Goal: Information Seeking & Learning: Learn about a topic

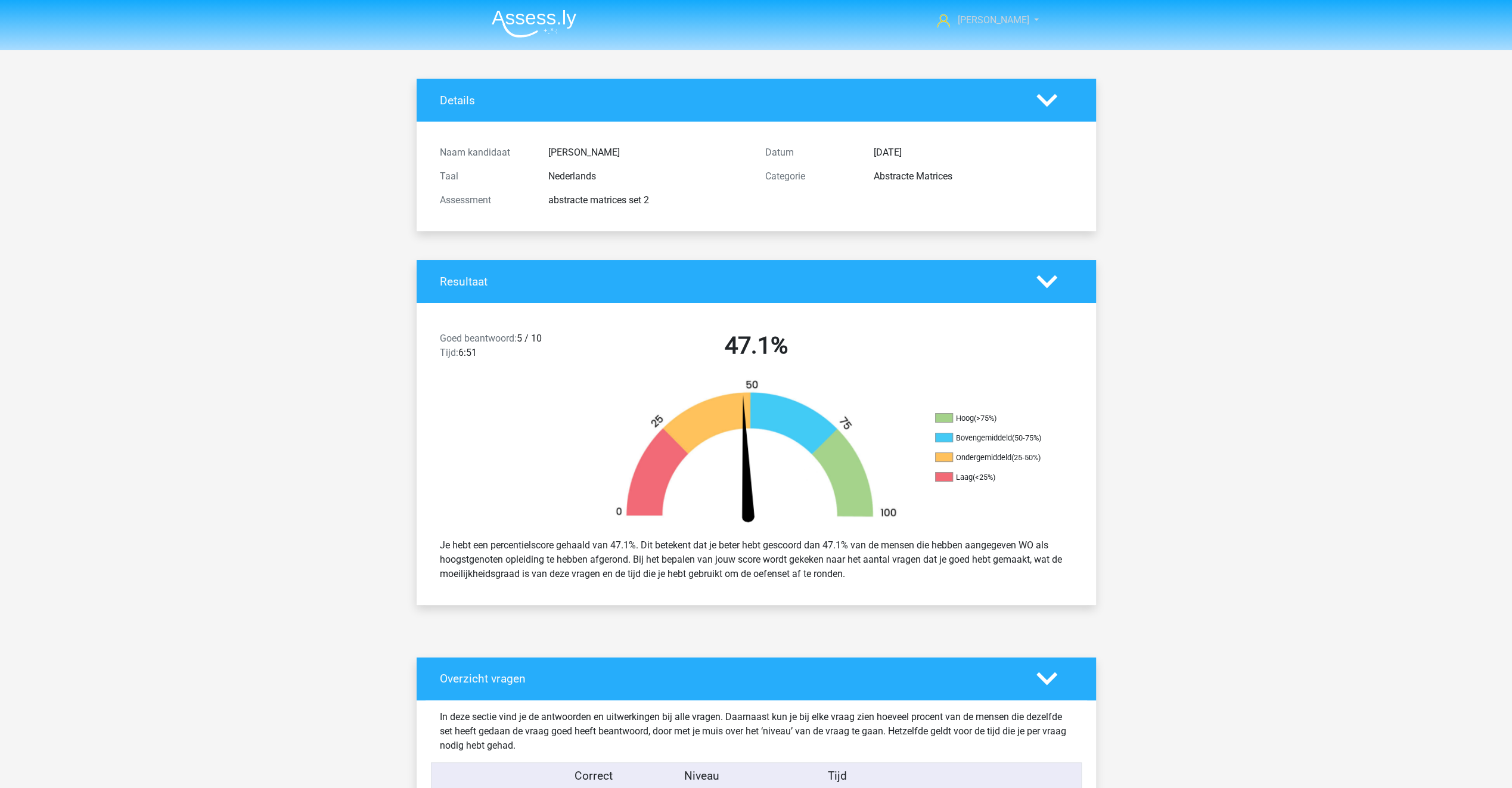
click at [988, 18] on span "[PERSON_NAME]" at bounding box center [993, 20] width 72 height 11
click at [1087, 41] on header "Susanna Kantas susakantas@gmail.com" at bounding box center [756, 25] width 1512 height 50
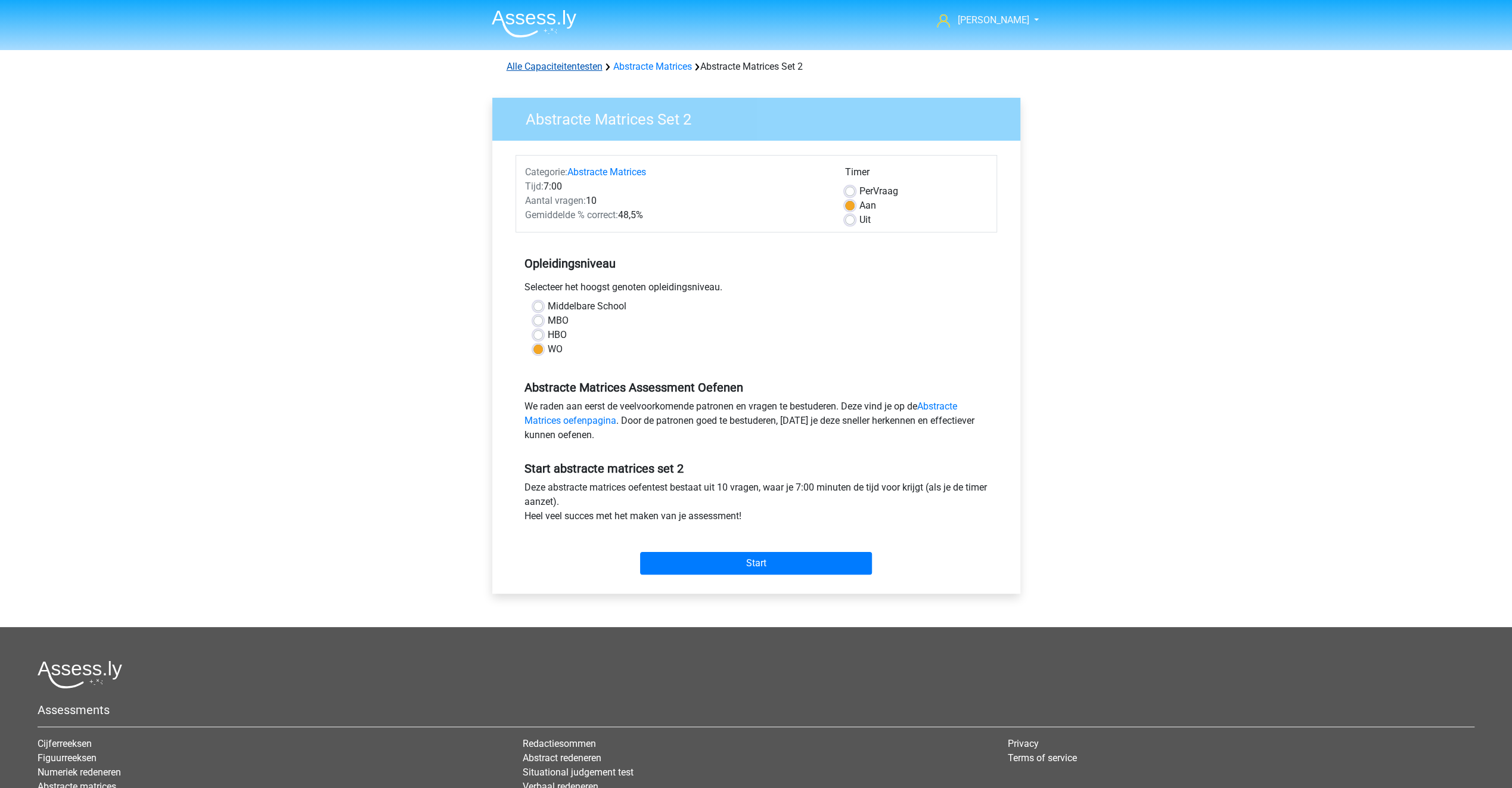
click at [578, 68] on link "Alle Capaciteitentesten" at bounding box center [555, 66] width 96 height 11
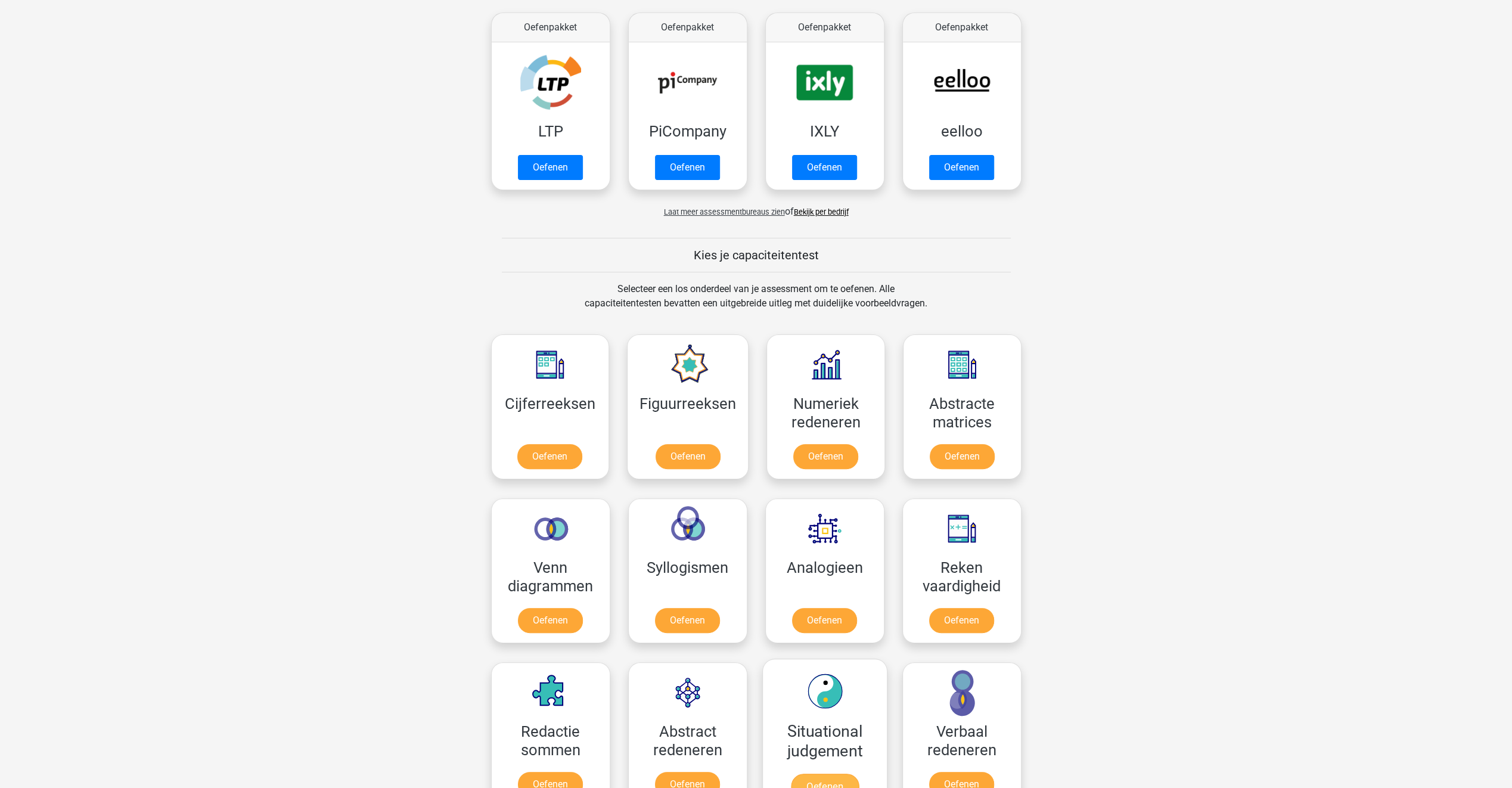
scroll to position [29, 0]
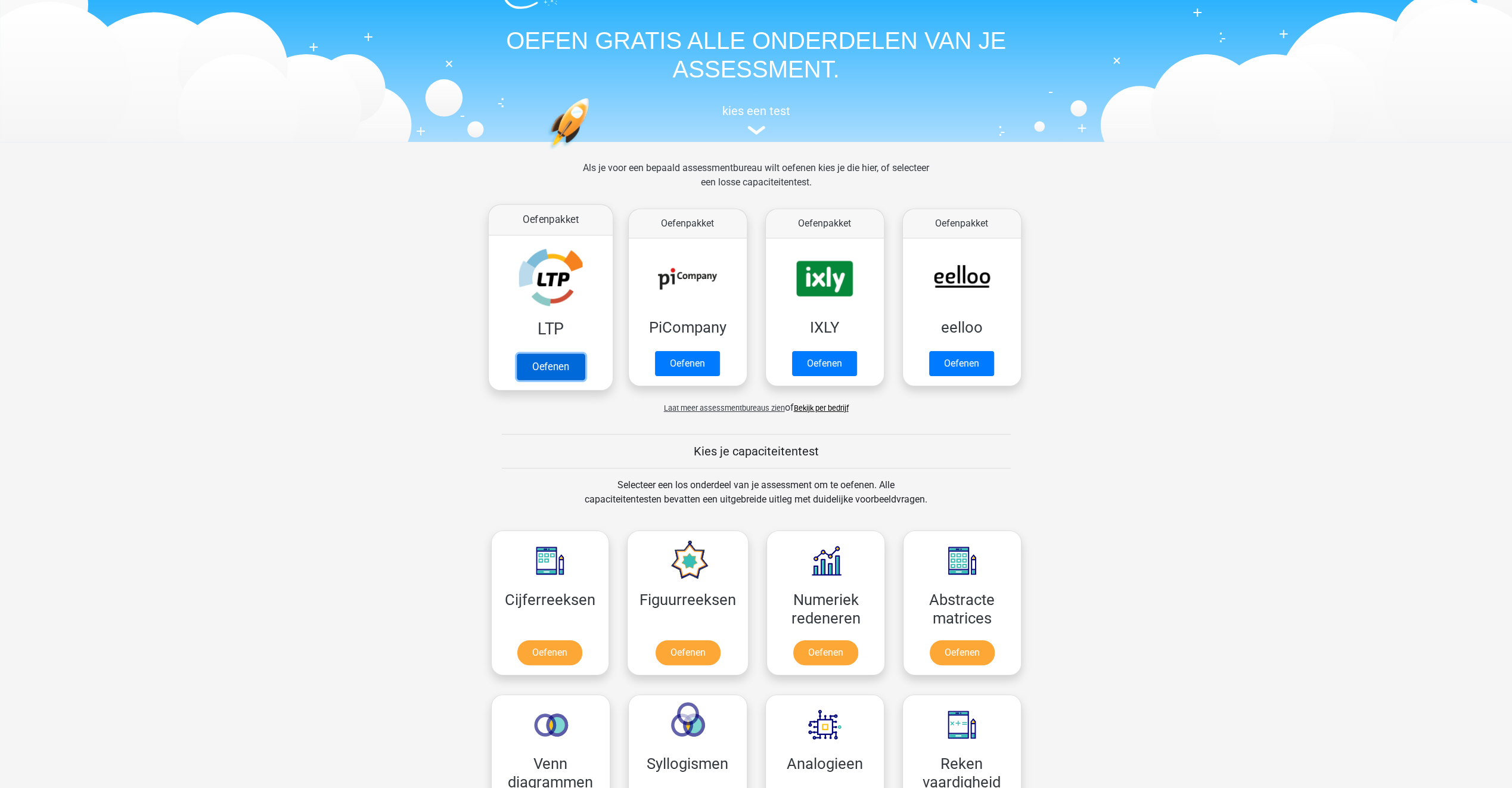
click at [555, 361] on link "Oefenen" at bounding box center [550, 366] width 68 height 26
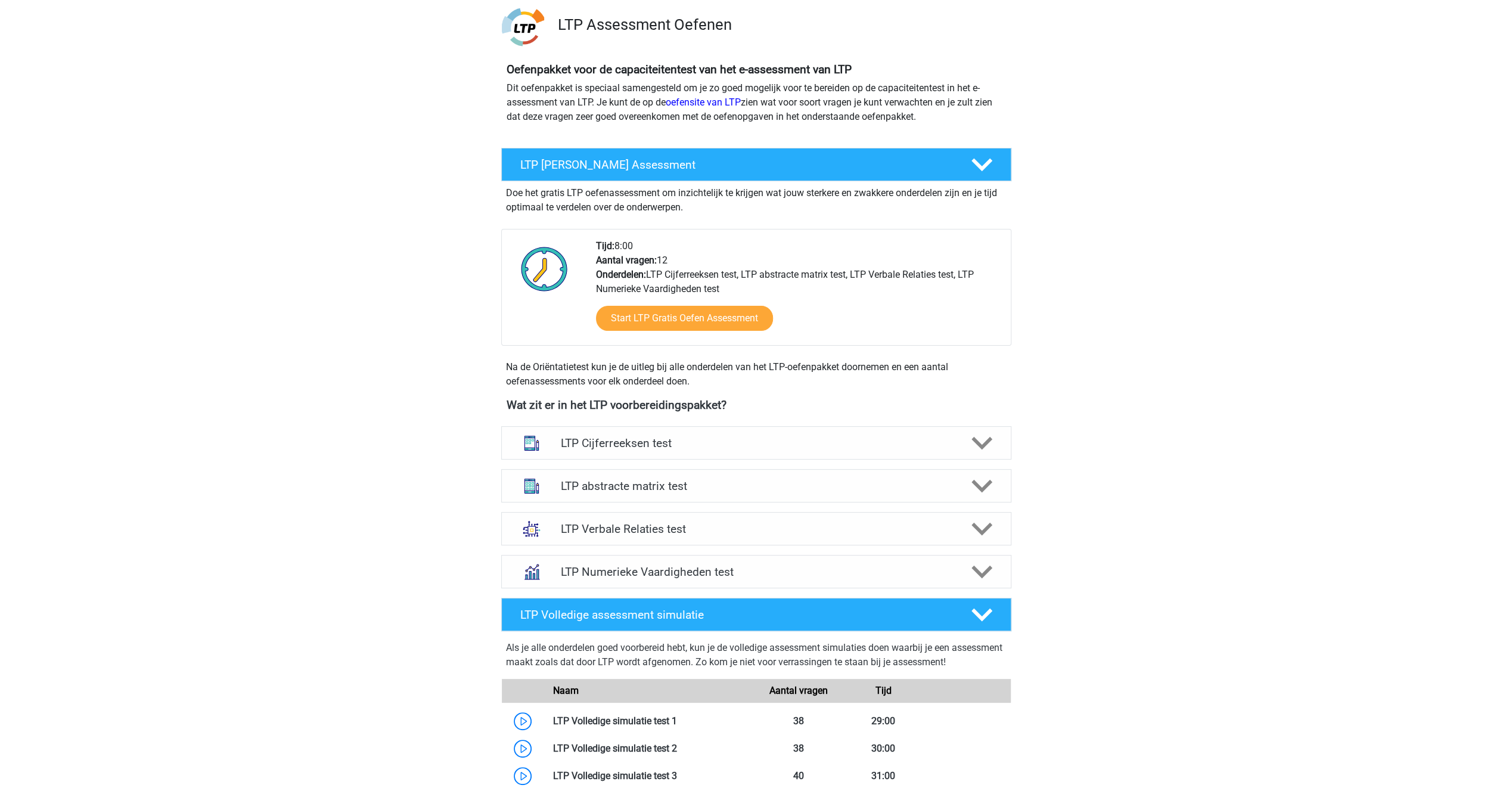
scroll to position [119, 0]
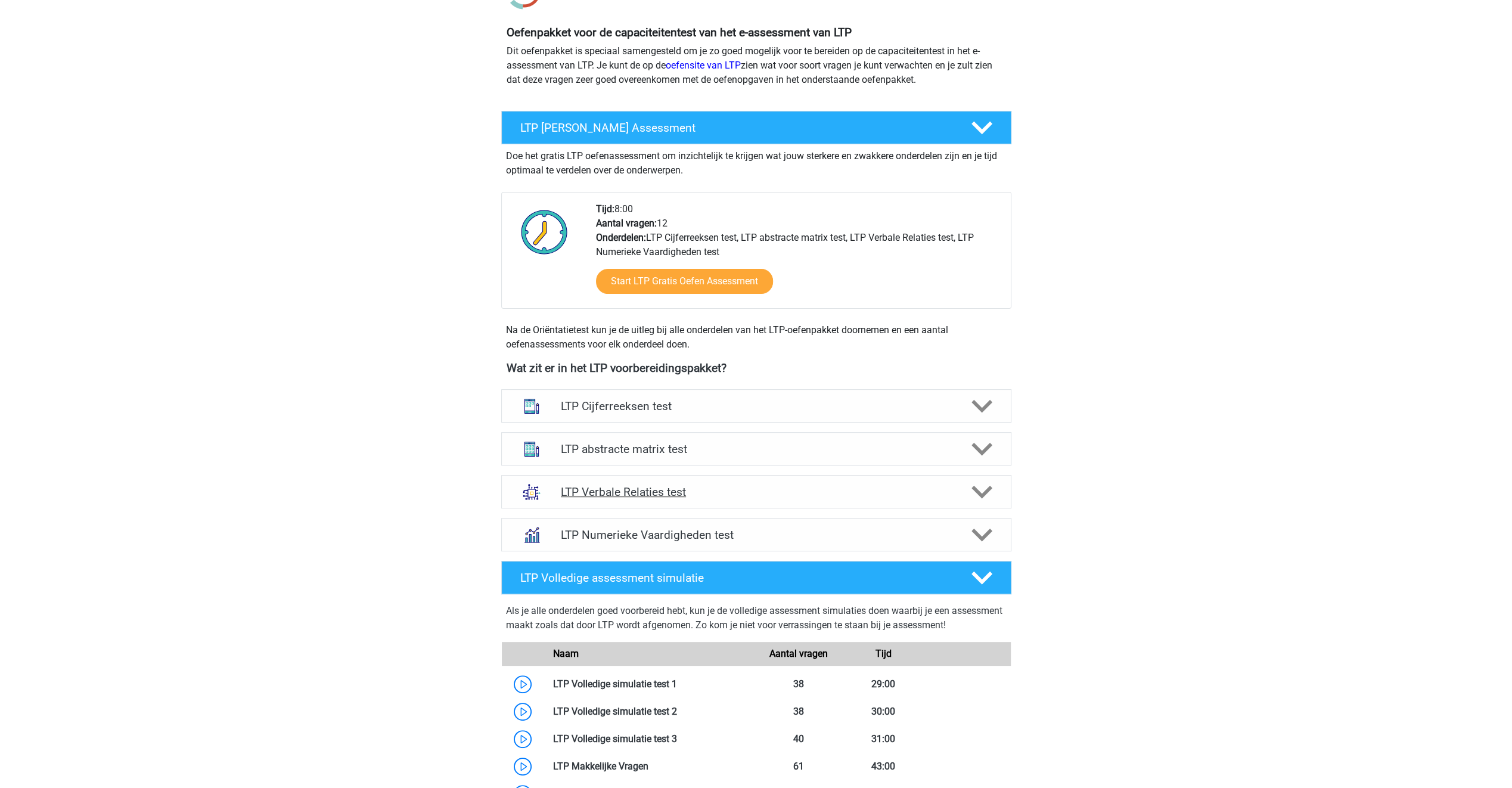
click at [955, 486] on div "LTP Verbale Relaties test" at bounding box center [755, 492] width 408 height 14
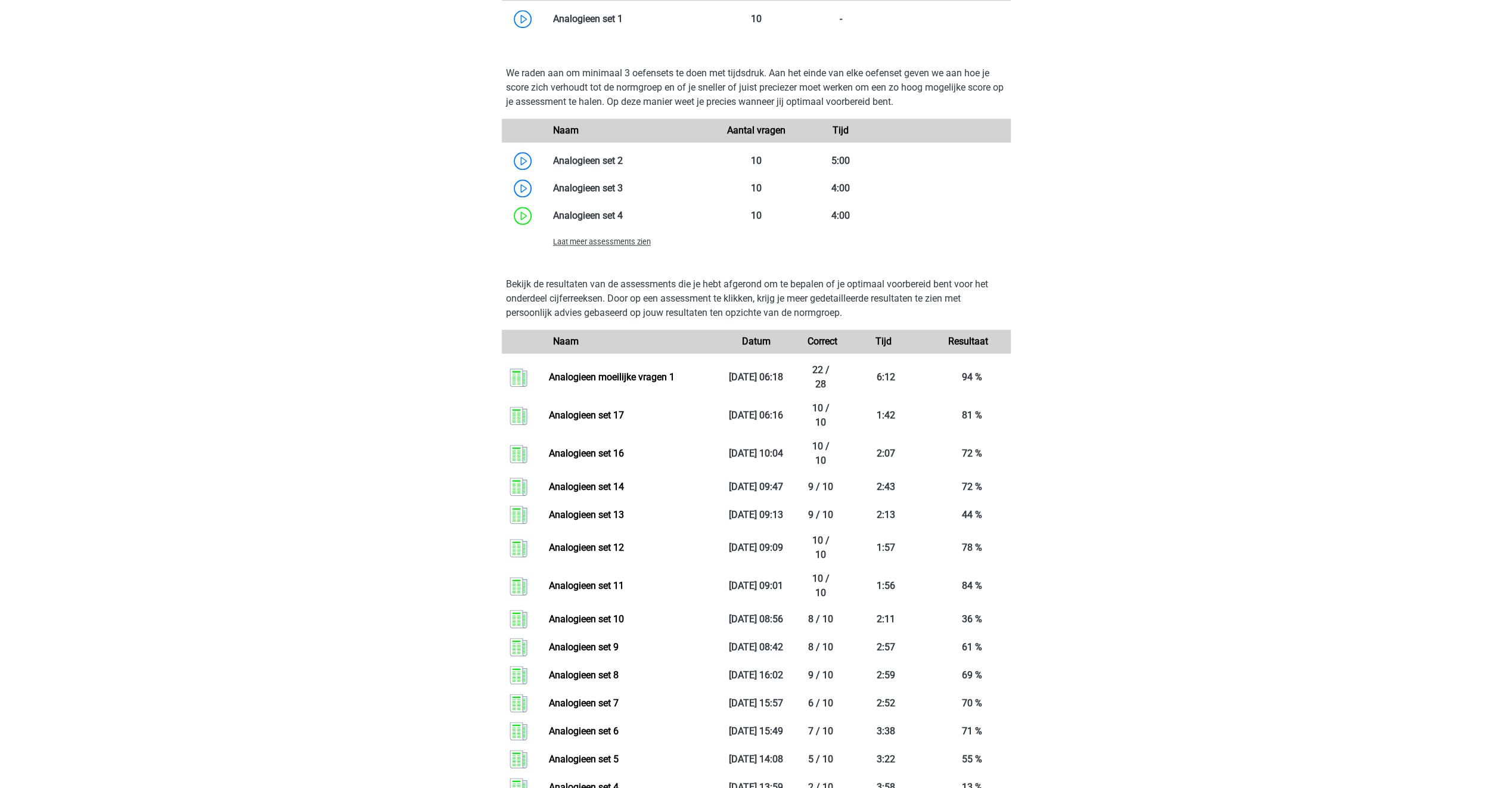
scroll to position [775, 0]
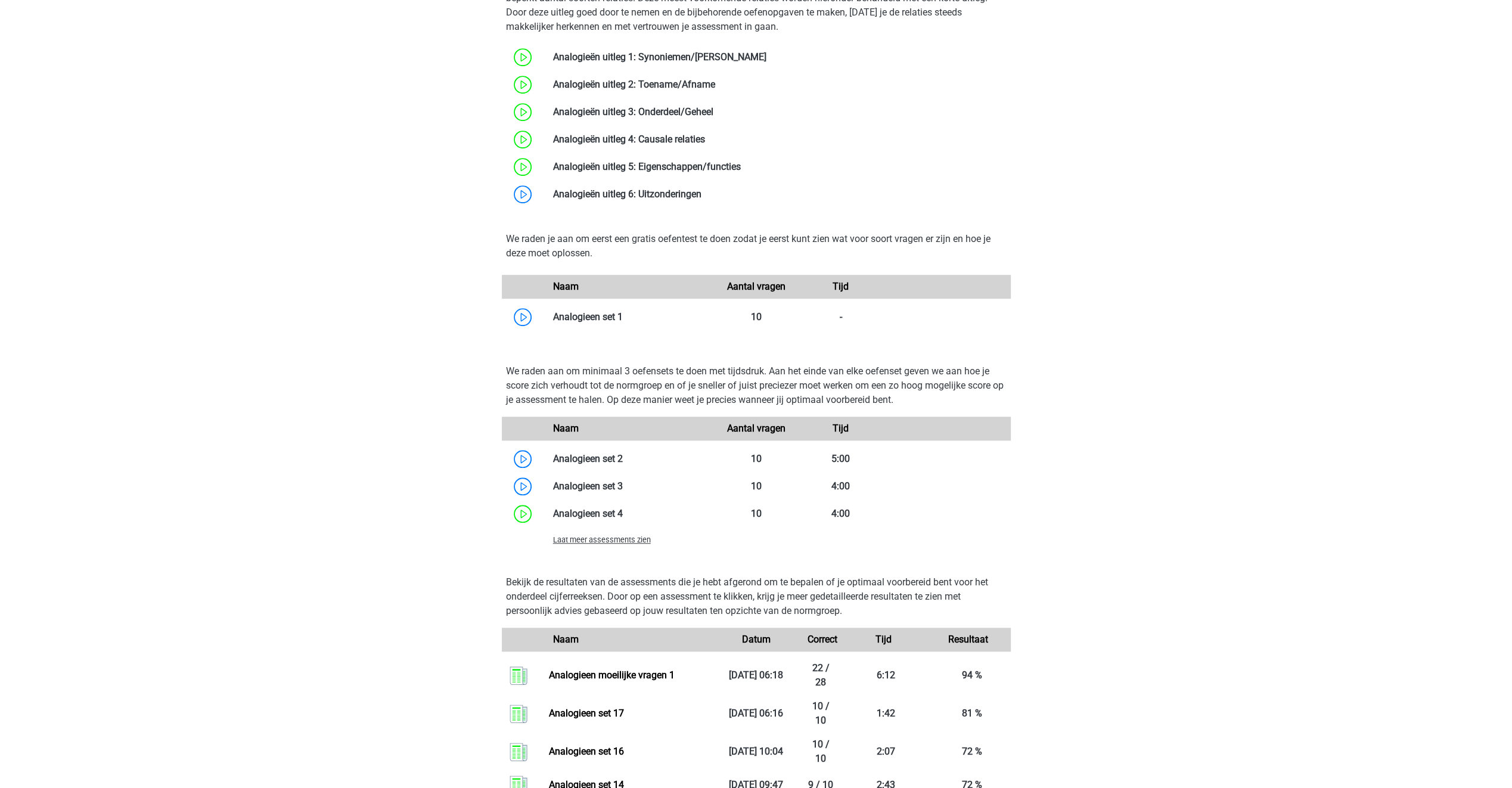
click at [629, 542] on span "Laat meer assessments zien" at bounding box center [602, 539] width 98 height 9
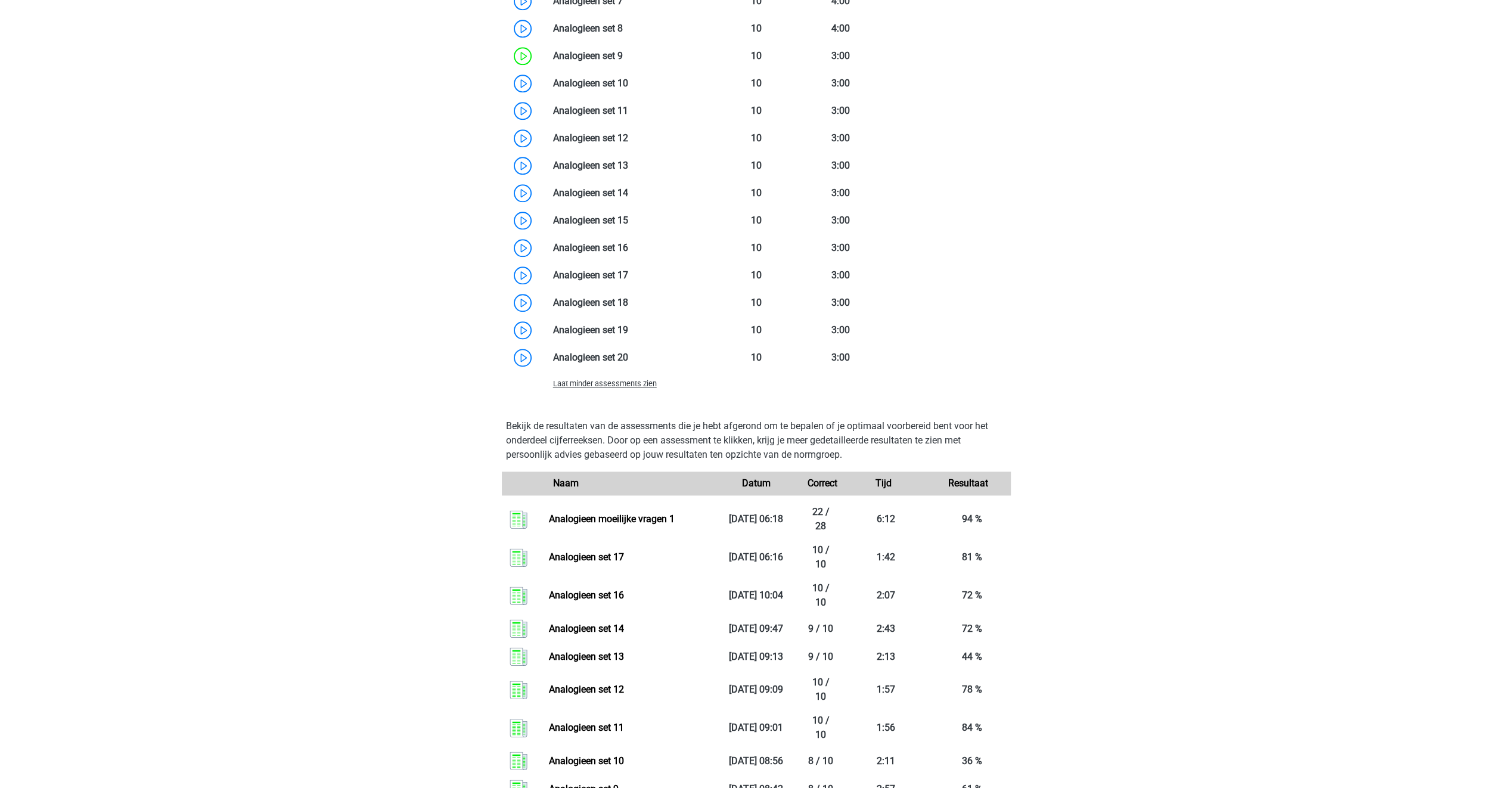
scroll to position [1371, 0]
click at [628, 358] on link at bounding box center [628, 356] width 0 height 11
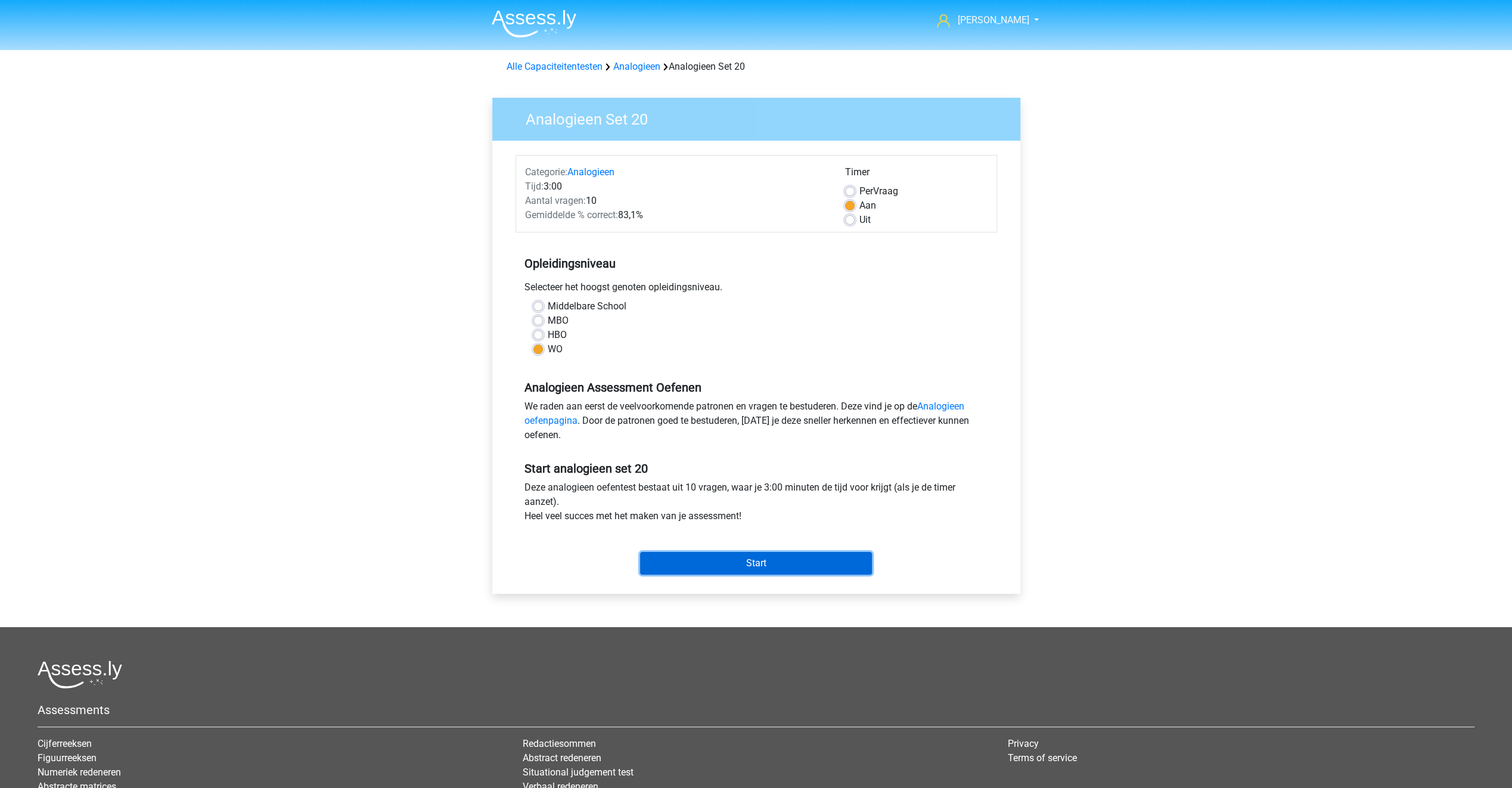
click at [764, 553] on input "Start" at bounding box center [755, 563] width 232 height 22
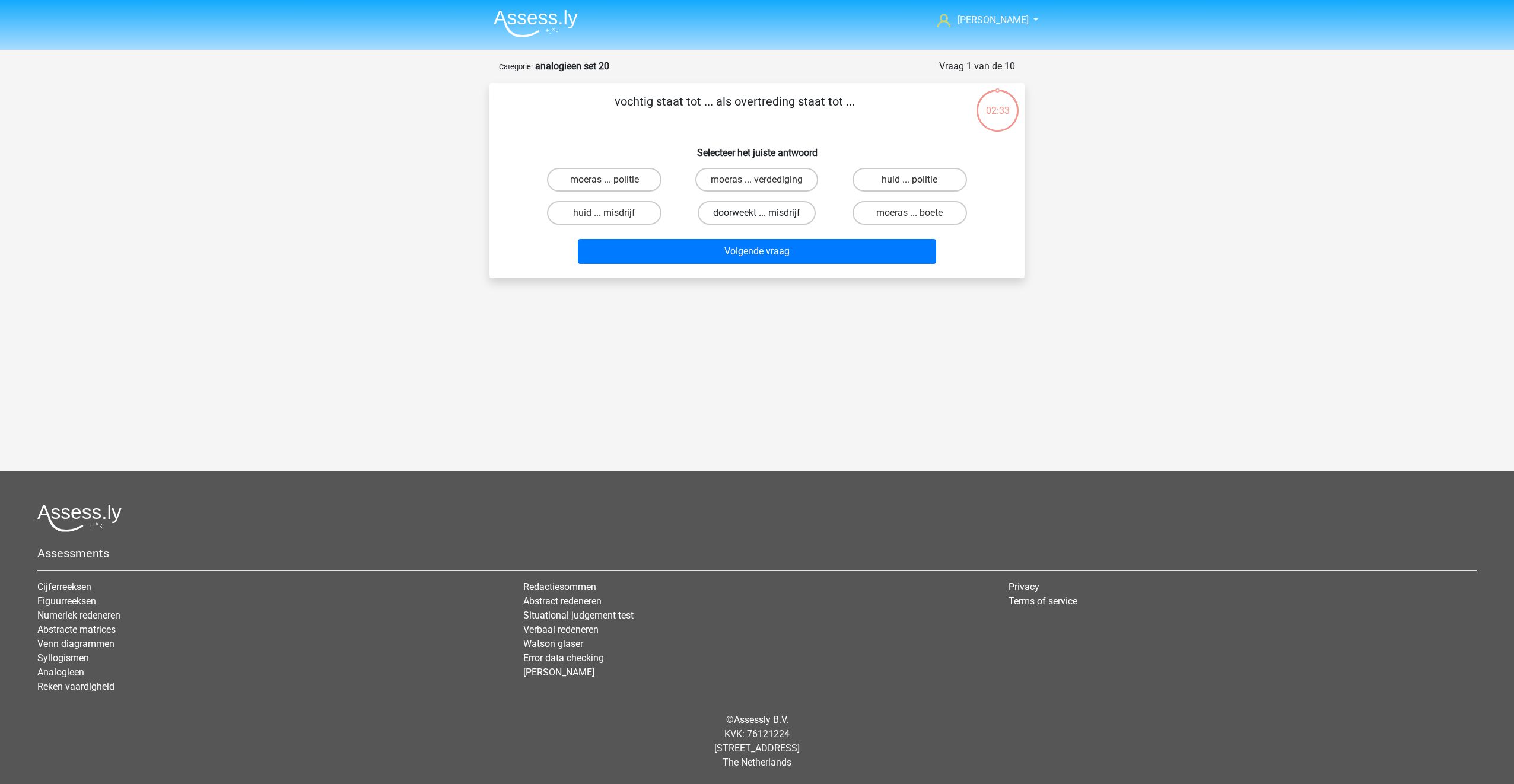
click at [744, 209] on label "doorweekt ... misdrijf" at bounding box center [757, 213] width 118 height 24
click at [757, 213] on input "doorweekt ... misdrijf" at bounding box center [761, 217] width 8 height 8
radio input "true"
click at [748, 243] on button "Volgende vraag" at bounding box center [757, 251] width 359 height 25
click at [749, 186] on label "rubber ... kaas" at bounding box center [757, 180] width 115 height 24
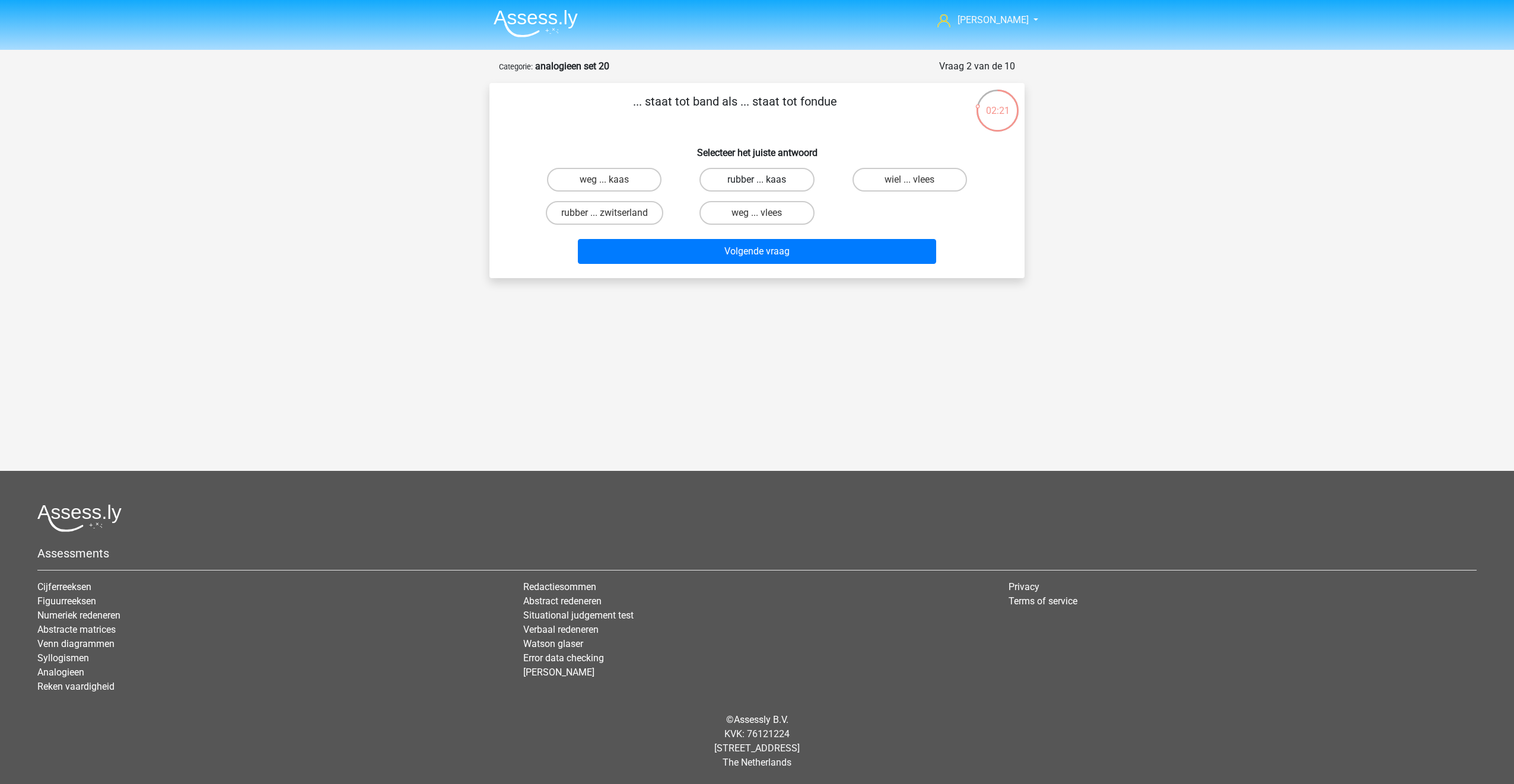
click at [757, 186] on input "rubber ... kaas" at bounding box center [761, 184] width 8 height 8
radio input "true"
click at [750, 249] on button "Volgende vraag" at bounding box center [757, 251] width 359 height 25
click at [604, 213] on label "uitgeverij ... meubel" at bounding box center [604, 213] width 115 height 24
click at [604, 213] on input "uitgeverij ... meubel" at bounding box center [608, 217] width 8 height 8
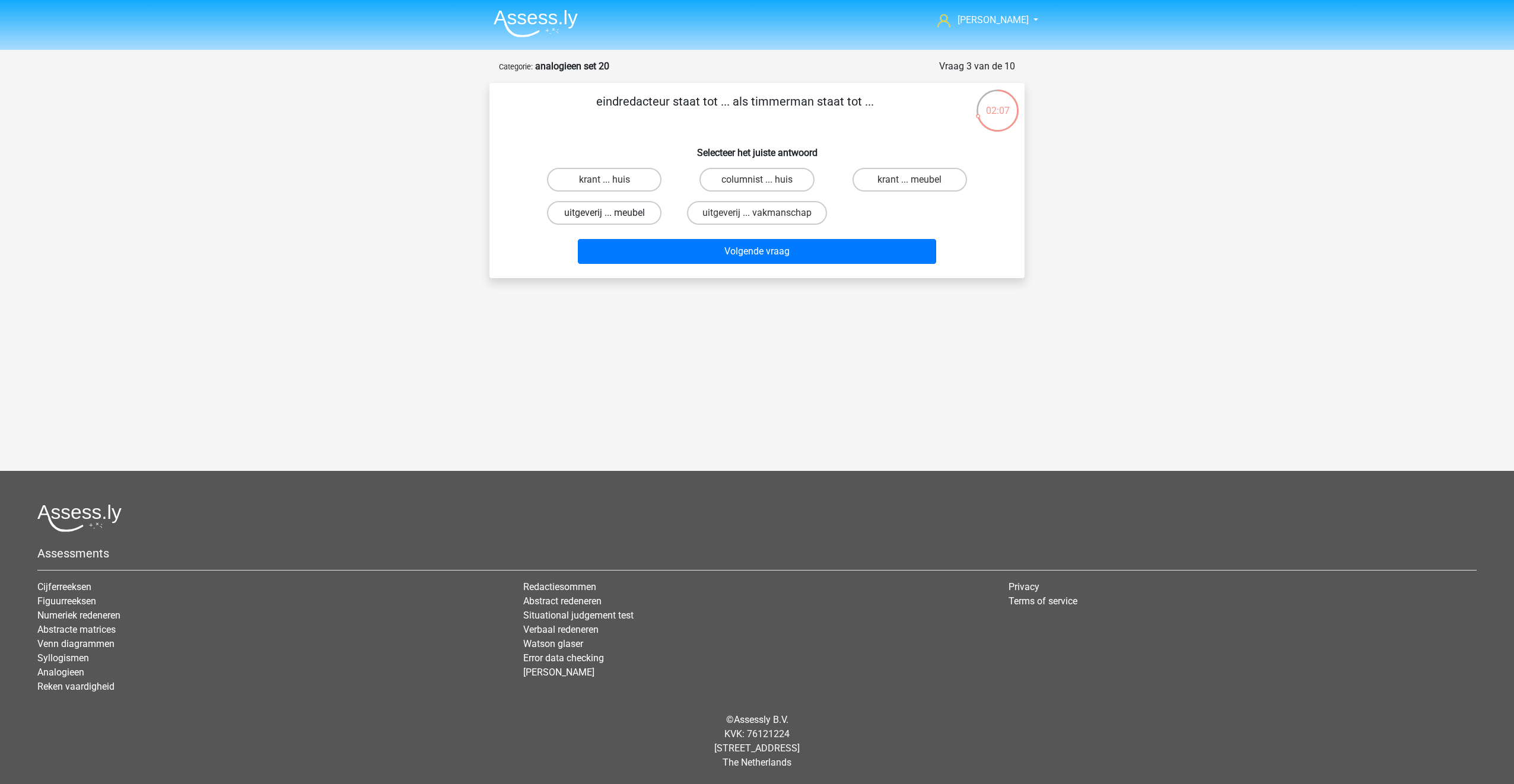
radio input "true"
click at [918, 178] on label "krant ... meubel" at bounding box center [910, 180] width 115 height 24
click at [917, 180] on input "krant ... meubel" at bounding box center [913, 184] width 8 height 8
radio input "true"
click at [850, 252] on button "Volgende vraag" at bounding box center [757, 251] width 359 height 25
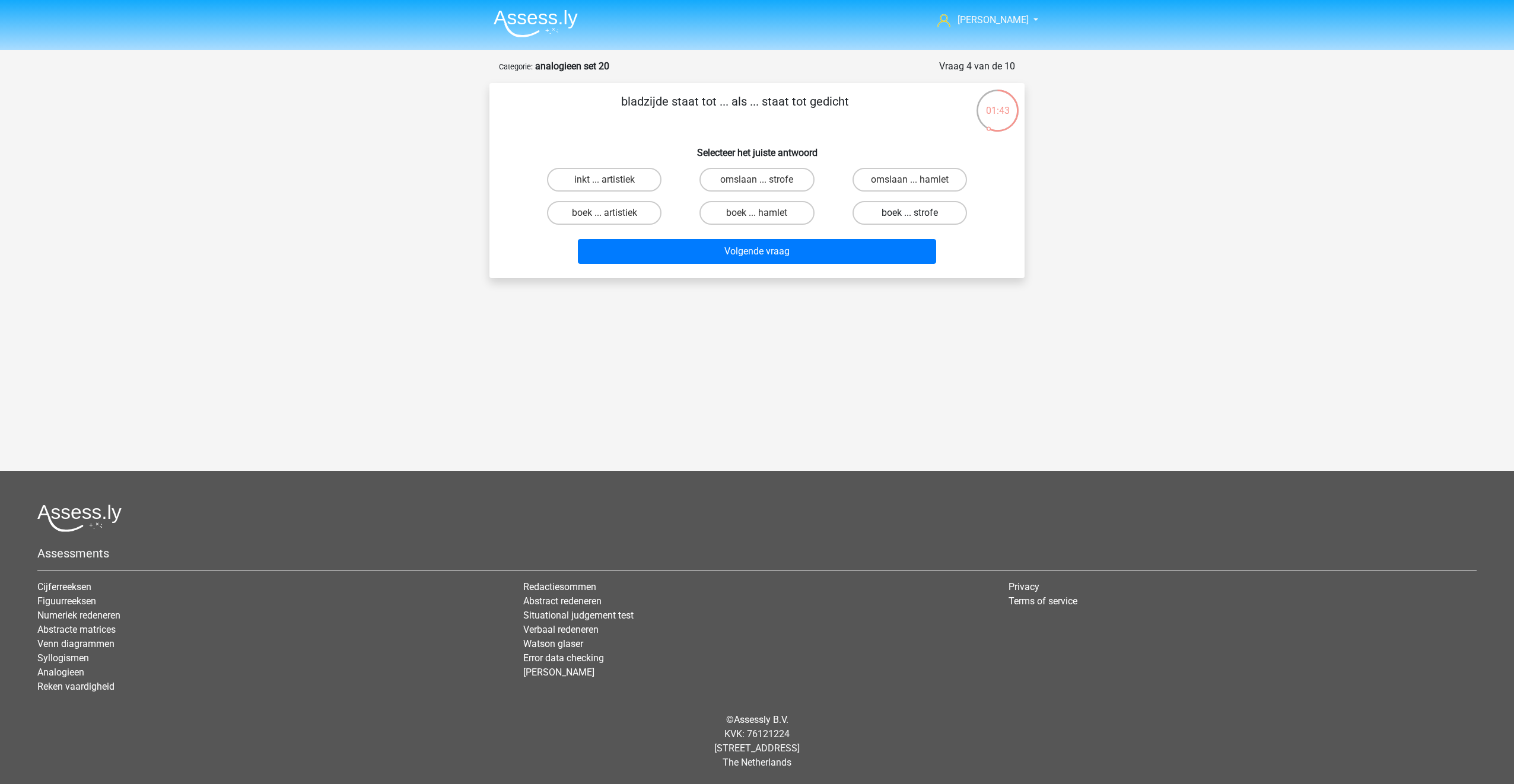
click at [890, 212] on label "boek ... strofe" at bounding box center [910, 213] width 115 height 24
click at [910, 213] on input "boek ... strofe" at bounding box center [913, 217] width 8 height 8
radio input "true"
click at [854, 243] on button "Volgende vraag" at bounding box center [757, 251] width 359 height 25
click at [883, 179] on label "leraar ... arbeider" at bounding box center [910, 180] width 115 height 24
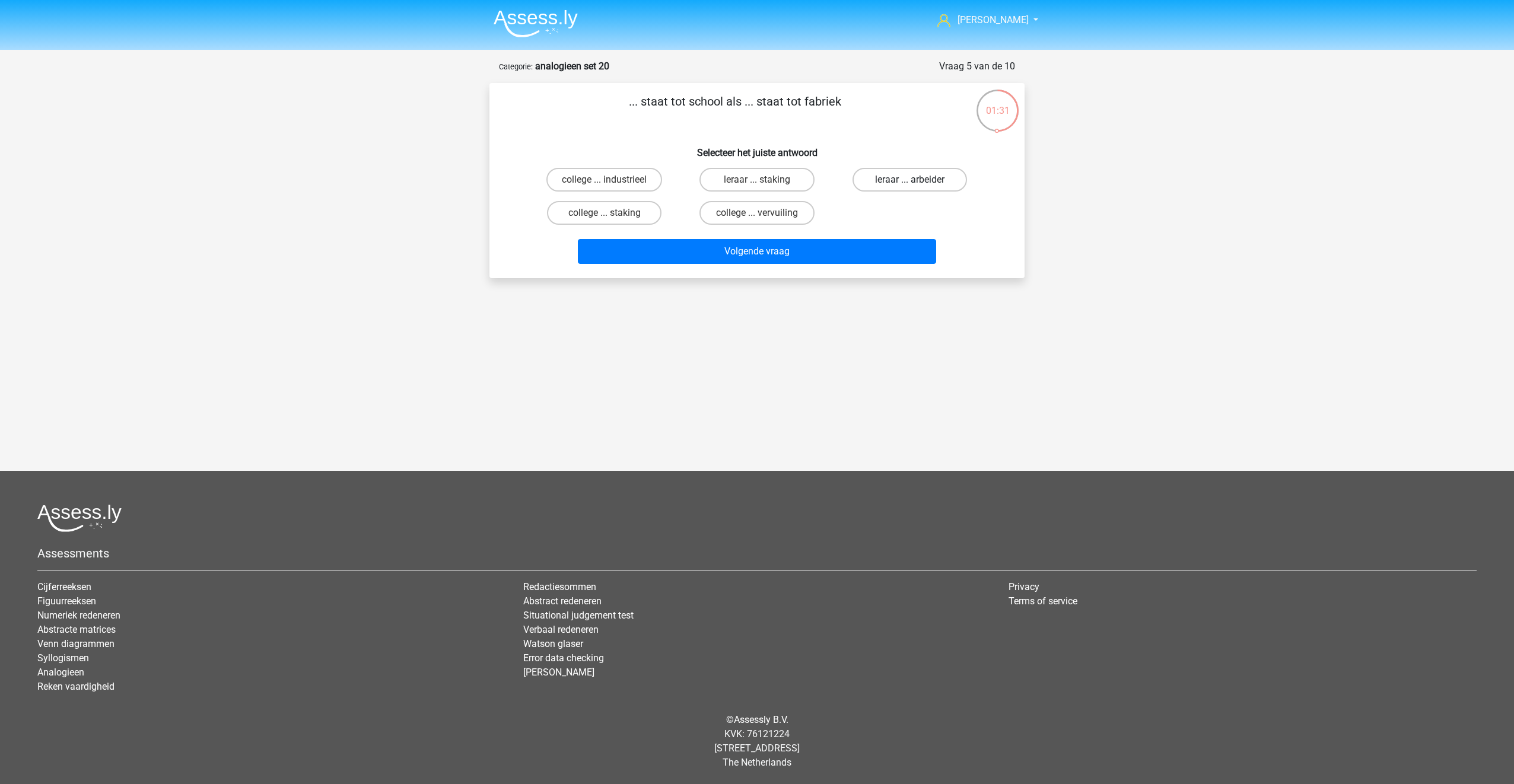
click at [910, 180] on input "leraar ... arbeider" at bounding box center [913, 184] width 8 height 8
radio input "true"
click at [837, 249] on button "Volgende vraag" at bounding box center [757, 251] width 359 height 25
click at [907, 177] on label "schieten ... versterken" at bounding box center [910, 180] width 120 height 24
click at [910, 180] on input "schieten ... versterken" at bounding box center [913, 184] width 8 height 8
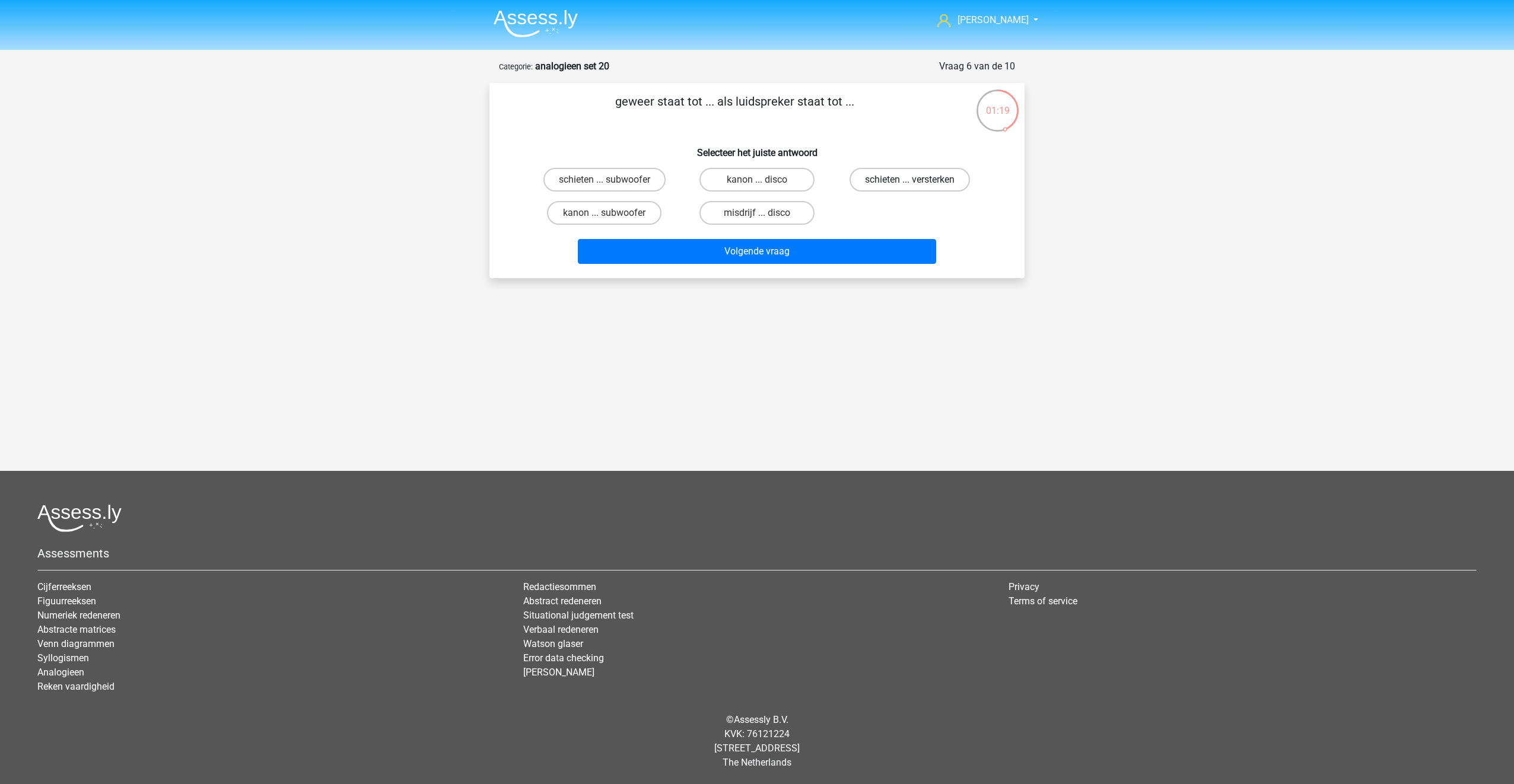
radio input "true"
click at [841, 247] on button "Volgende vraag" at bounding box center [757, 251] width 359 height 25
click at [624, 224] on label "uil ... kwaken" at bounding box center [604, 213] width 115 height 24
click at [612, 221] on input "uil ... kwaken" at bounding box center [608, 217] width 8 height 8
radio input "true"
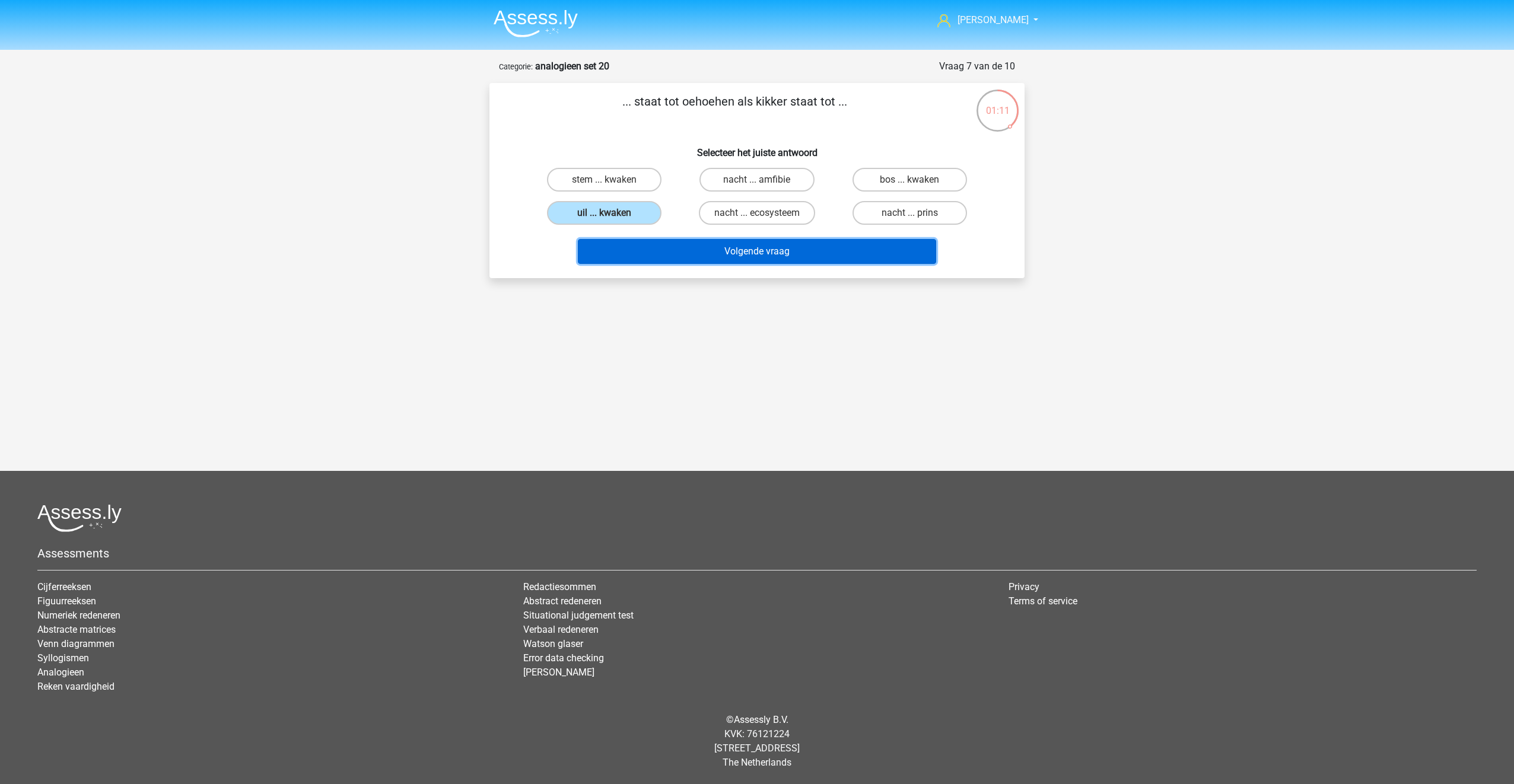
click at [686, 243] on button "Volgende vraag" at bounding box center [757, 251] width 359 height 25
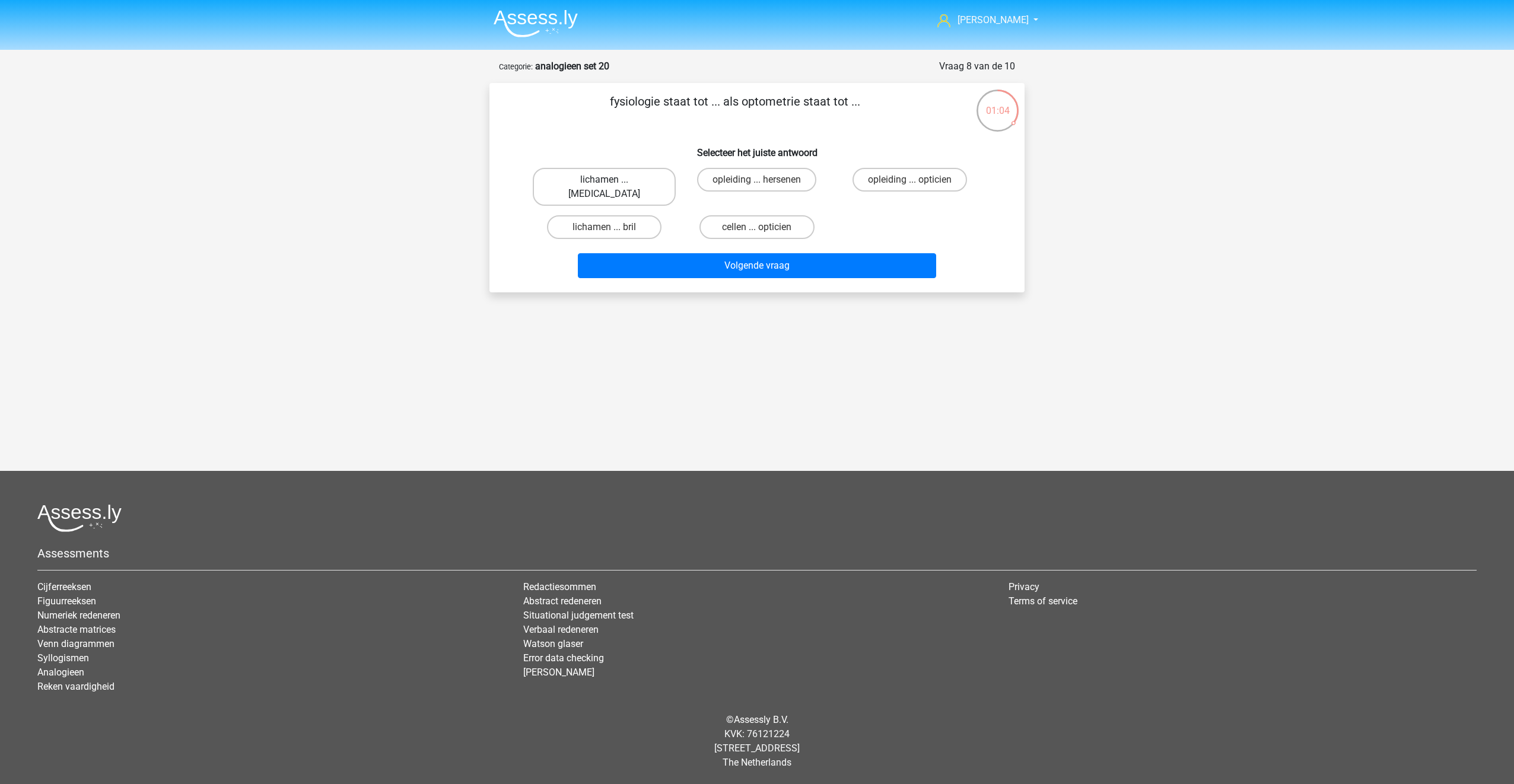
click at [618, 183] on label "lichamen ... ogen" at bounding box center [604, 187] width 143 height 38
click at [612, 183] on input "lichamen ... ogen" at bounding box center [608, 184] width 8 height 8
radio input "true"
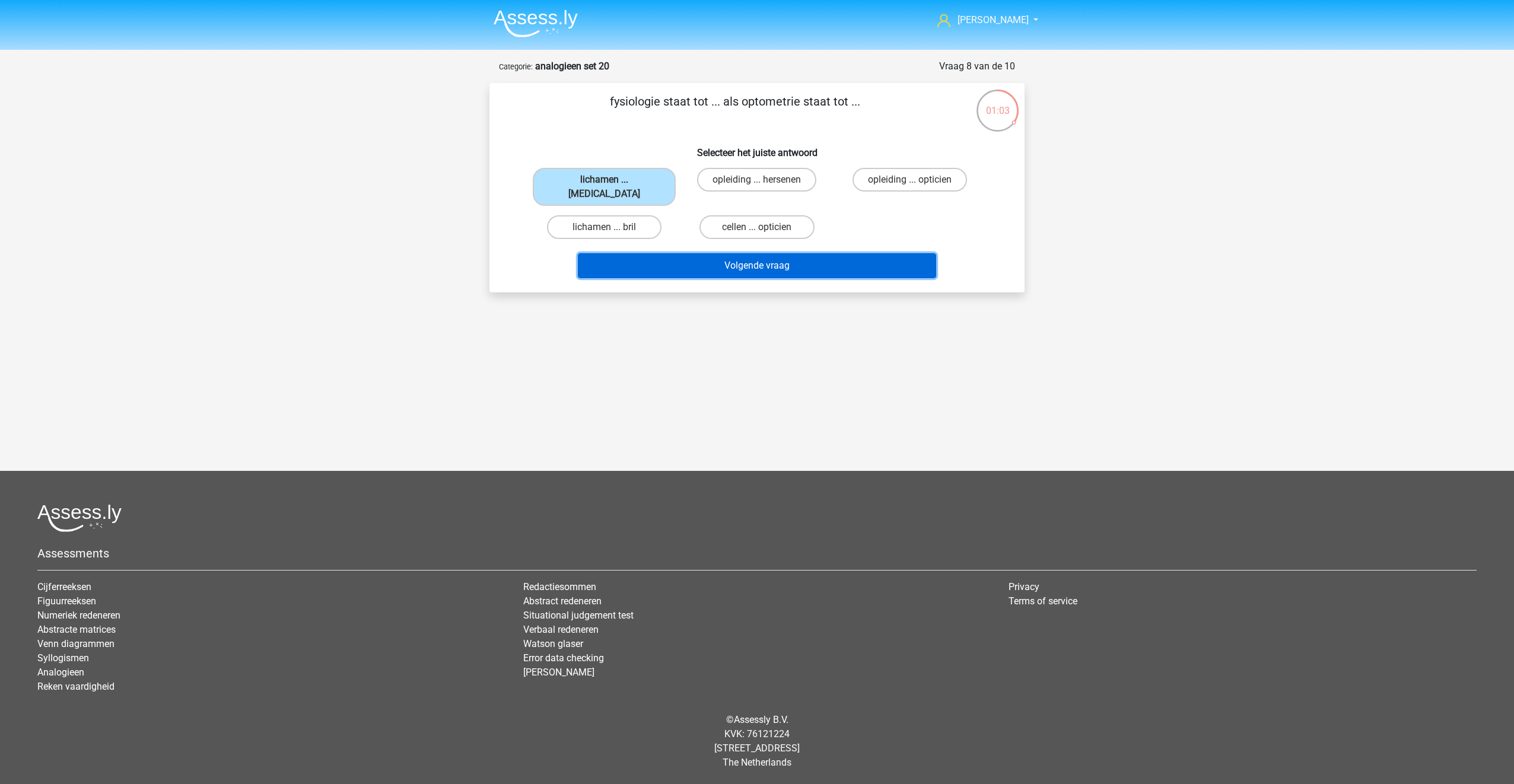
click at [665, 253] on button "Volgende vraag" at bounding box center [757, 265] width 359 height 25
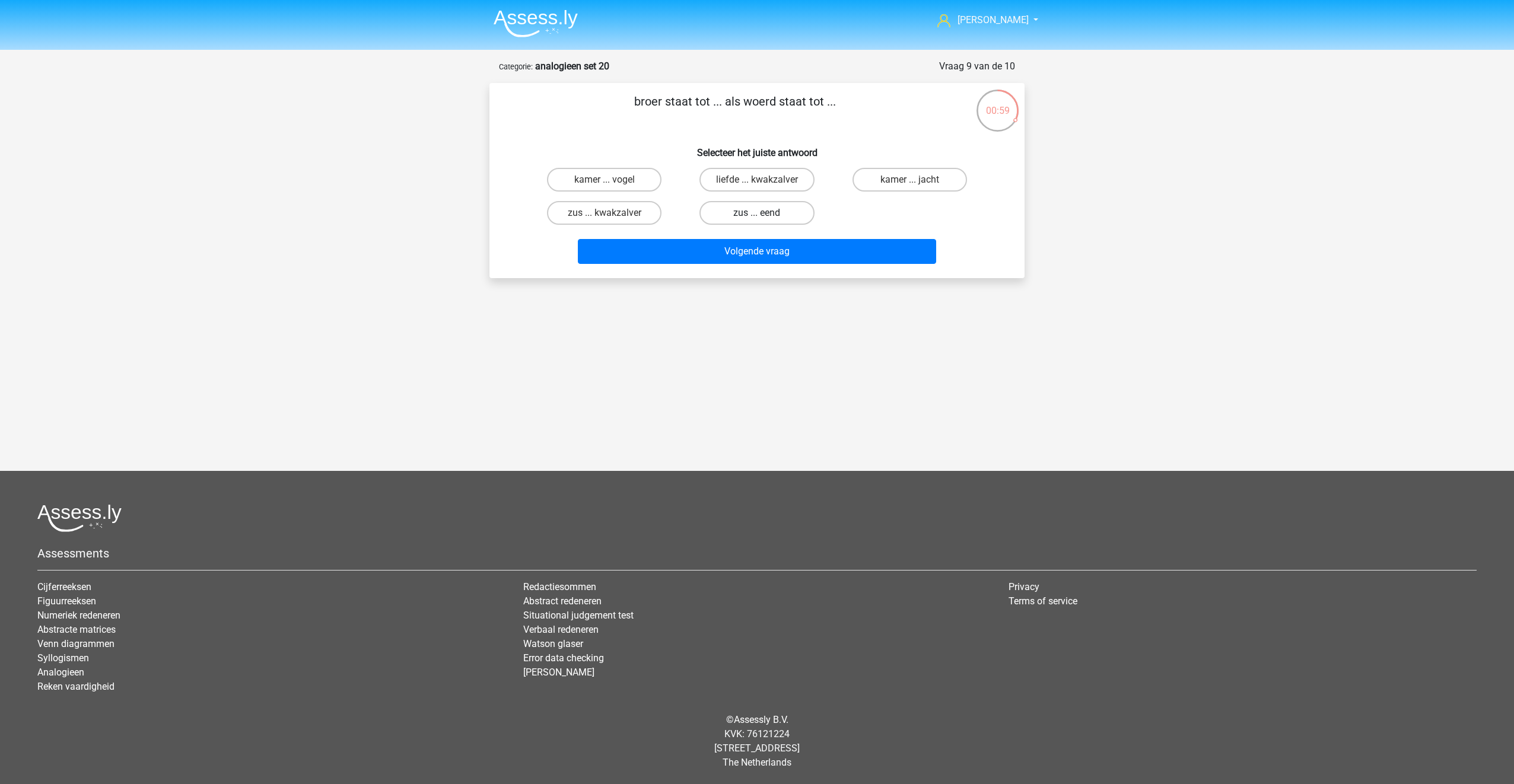
click at [749, 217] on label "zus ... eend" at bounding box center [757, 213] width 115 height 24
click at [757, 217] on input "zus ... eend" at bounding box center [761, 217] width 8 height 8
radio input "true"
click at [748, 248] on button "Volgende vraag" at bounding box center [757, 251] width 359 height 25
click at [580, 209] on label "hoek ... volt" at bounding box center [604, 213] width 115 height 24
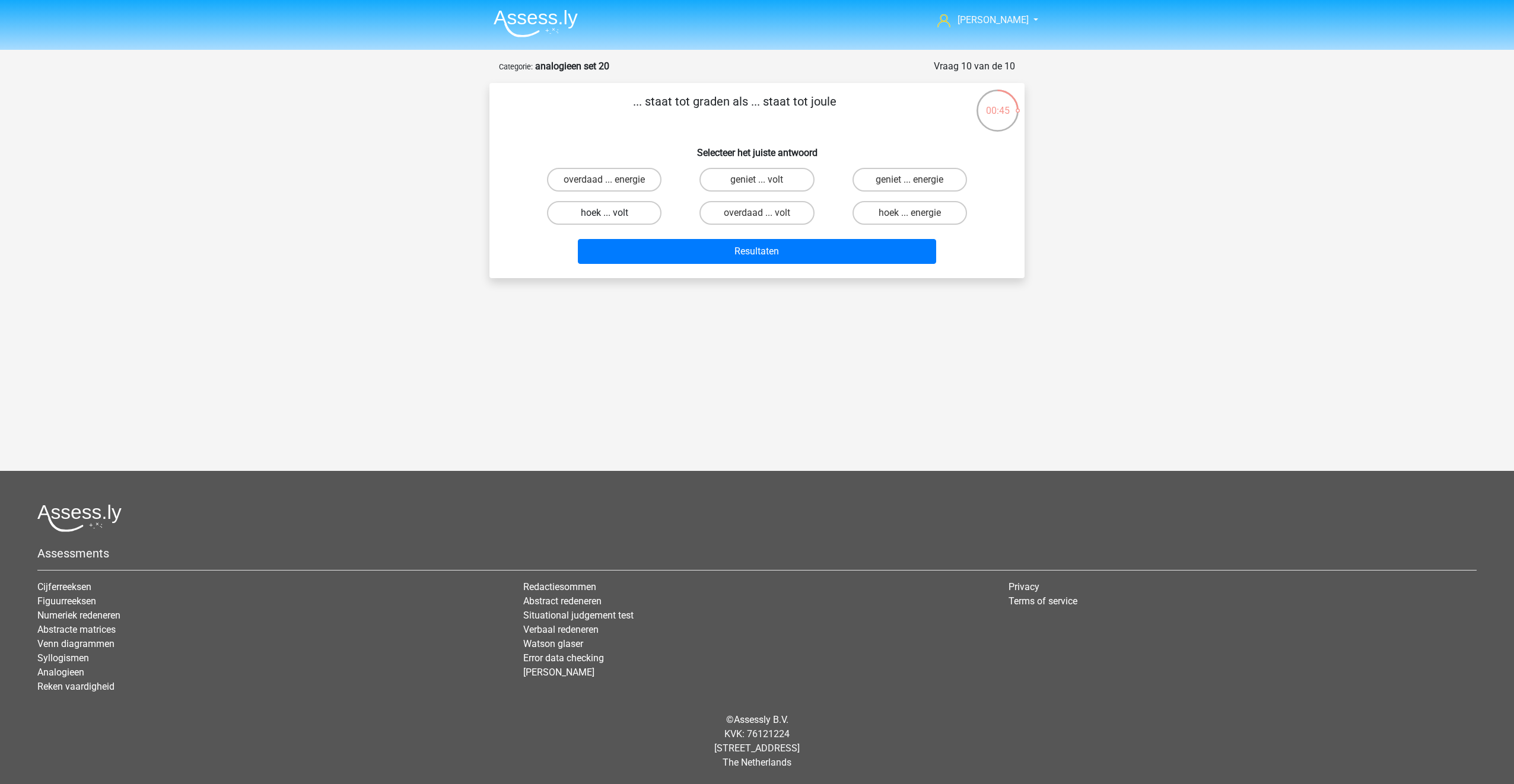
click at [604, 213] on input "hoek ... volt" at bounding box center [608, 217] width 8 height 8
radio input "true"
click at [677, 245] on button "Resultaten" at bounding box center [757, 251] width 359 height 25
